Goal: Find specific page/section: Find specific page/section

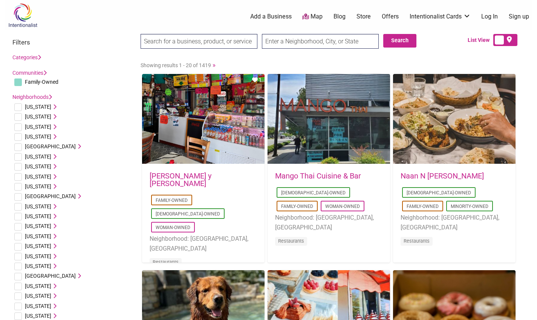
click at [286, 46] on input "text" at bounding box center [320, 41] width 117 height 15
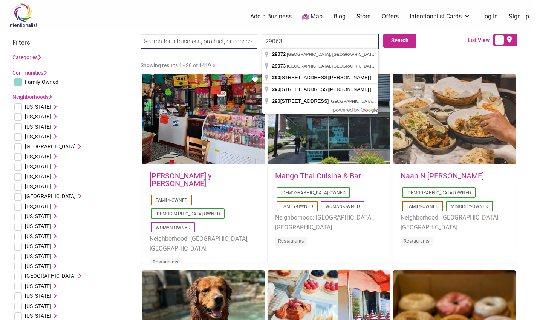
click at [303, 38] on input "29063" at bounding box center [320, 41] width 117 height 15
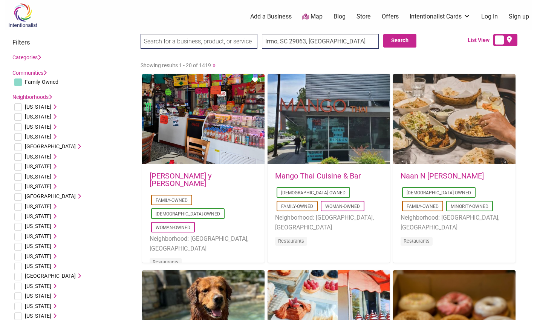
type input "Irmo, SC 29063, USA"
click at [414, 38] on button "Search" at bounding box center [399, 41] width 33 height 14
click at [363, 44] on input "Irmo, SC 29063, USA" at bounding box center [320, 41] width 117 height 15
drag, startPoint x: 340, startPoint y: 45, endPoint x: 329, endPoint y: 60, distance: 18.8
type input "3250 Airport Blvd, West Columbia, SC 29170, USA"
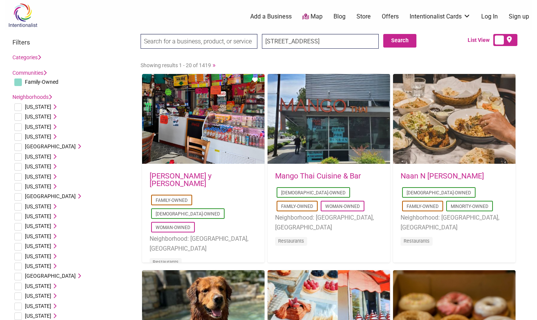
click at [416, 38] on div "3250 Airport Blvd, West Columbia, SC 29170, USA Search Search" at bounding box center [286, 44] width 291 height 20
click at [380, 38] on div "3250 Airport Blvd, West Columbia, SC 29170, USA Search Search" at bounding box center [286, 44] width 291 height 20
click at [372, 40] on input "3250 Airport Blvd, West Columbia, SC 29170, USA" at bounding box center [320, 41] width 117 height 15
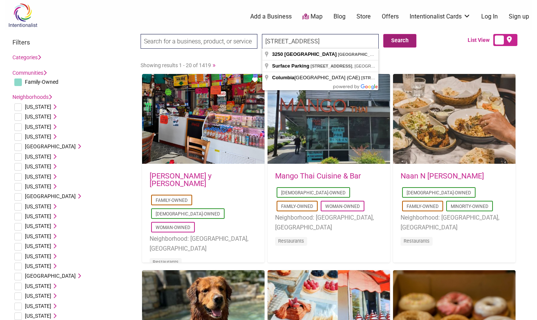
click at [397, 42] on button "Search" at bounding box center [399, 41] width 33 height 14
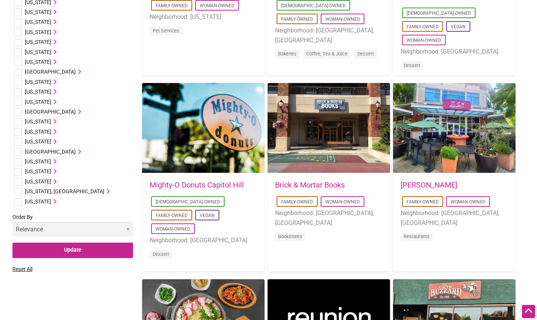
scroll to position [386, 0]
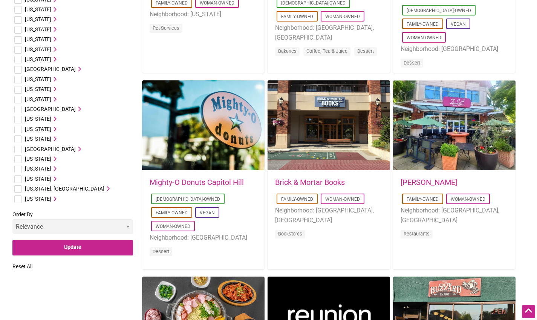
click at [15, 123] on input "checkbox" at bounding box center [18, 120] width 8 height 8
checkbox input "true"
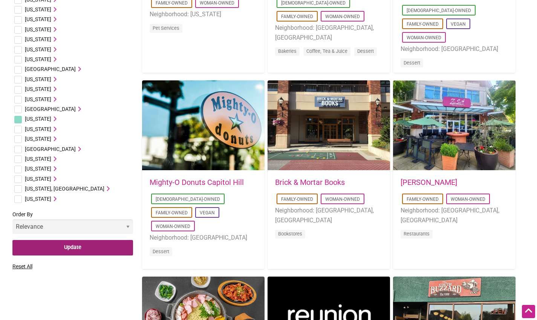
click at [71, 255] on input "Update" at bounding box center [72, 247] width 121 height 15
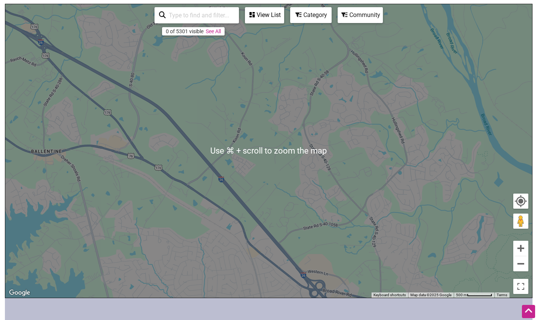
scroll to position [100, 0]
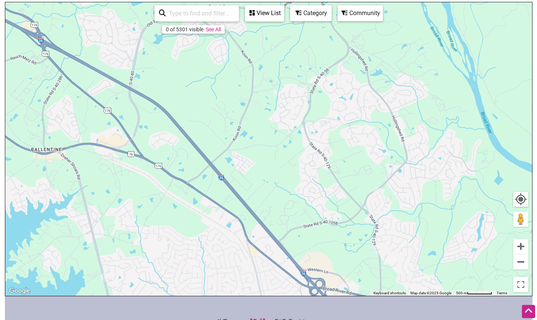
click at [264, 20] on div "View List Sorry...nothing found. Page 1 / 0" at bounding box center [264, 13] width 39 height 16
click at [272, 14] on div "View List" at bounding box center [265, 13] width 38 height 14
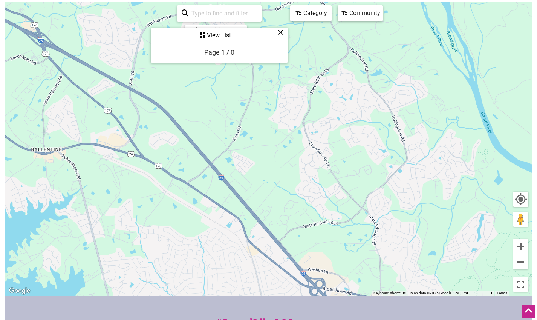
click at [280, 32] on icon at bounding box center [281, 32] width 6 height 0
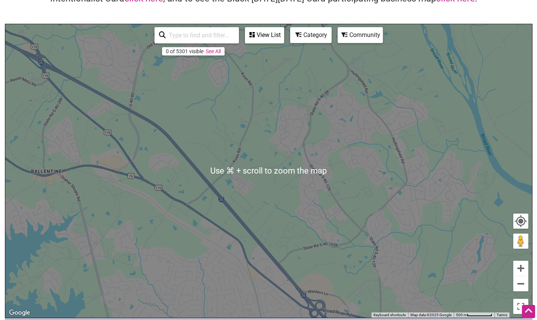
scroll to position [78, 0]
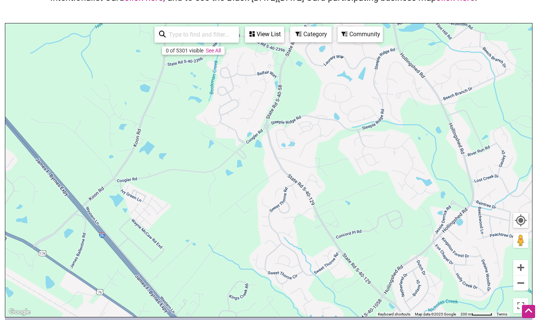
click at [223, 36] on input "search" at bounding box center [200, 34] width 69 height 15
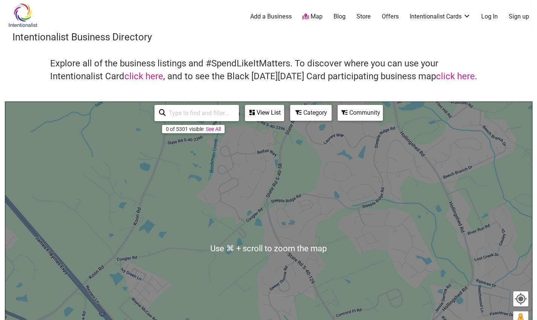
scroll to position [0, 0]
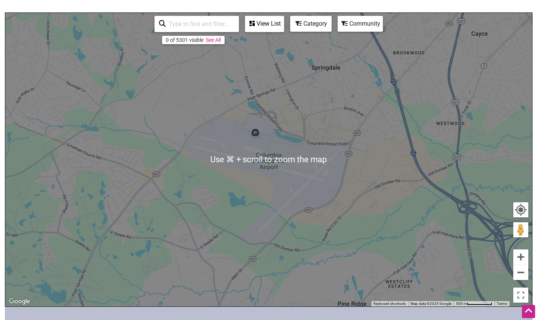
scroll to position [90, 0]
